Goal: Task Accomplishment & Management: Use online tool/utility

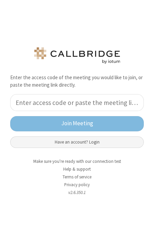
click at [95, 143] on button "Have an account? Login" at bounding box center [76, 143] width 133 height 12
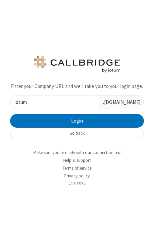
type input "iotum"
click at [10, 114] on button "Login" at bounding box center [76, 121] width 133 height 14
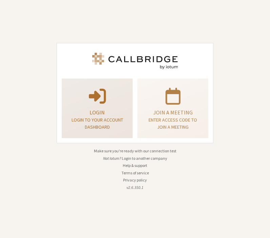
click at [81, 103] on p at bounding box center [97, 95] width 54 height 19
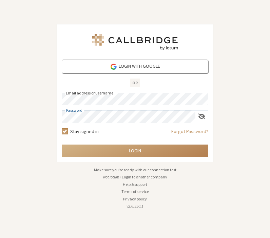
click at [62, 145] on button "Login" at bounding box center [135, 151] width 146 height 13
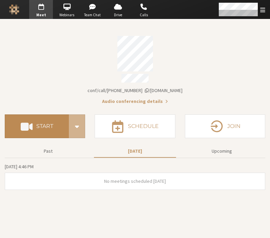
click at [49, 130] on button "Start" at bounding box center [37, 127] width 64 height 24
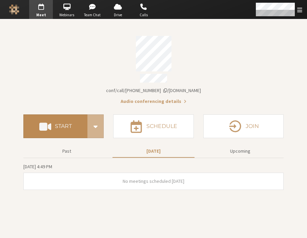
click at [59, 118] on button "Start" at bounding box center [55, 127] width 64 height 24
